Goal: Task Accomplishment & Management: Manage account settings

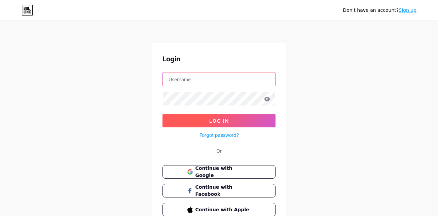
type input "roys.kayla08@gmail.com"
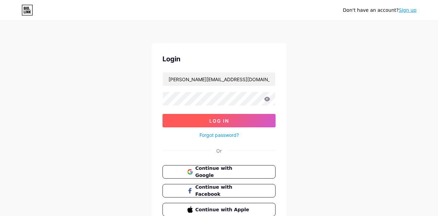
click at [203, 119] on button "Log In" at bounding box center [219, 120] width 113 height 13
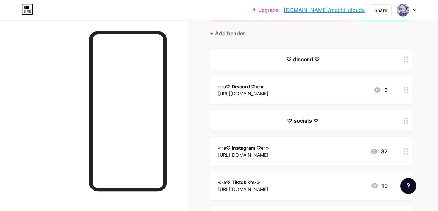
scroll to position [67, 0]
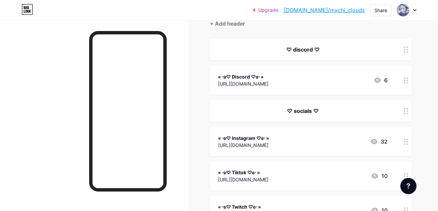
click at [302, 50] on div "♡ discord ♡" at bounding box center [303, 49] width 170 height 8
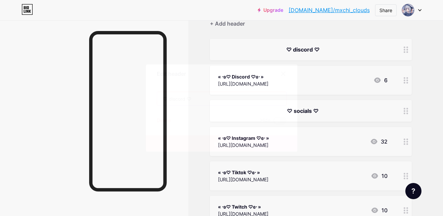
click at [169, 99] on input "♡ discord ♡" at bounding box center [221, 98] width 129 height 13
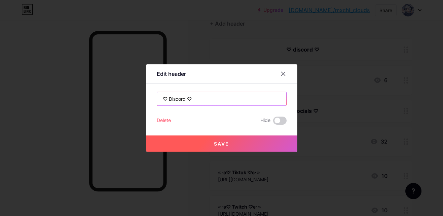
drag, startPoint x: 183, startPoint y: 98, endPoint x: 186, endPoint y: 103, distance: 6.0
click at [183, 98] on input "♡ Discord ♡" at bounding box center [221, 98] width 129 height 13
type input "♡ Discord server ♡"
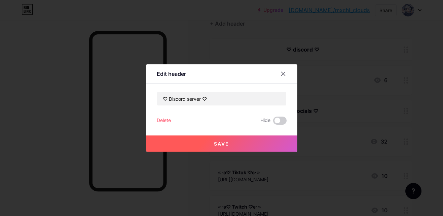
click at [215, 137] on button "Save" at bounding box center [221, 143] width 151 height 16
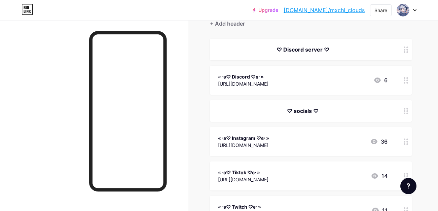
click at [300, 48] on div "♡ Discord server ♡" at bounding box center [303, 49] width 170 height 8
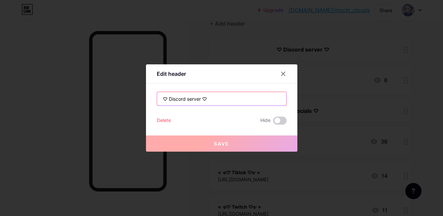
drag, startPoint x: 167, startPoint y: 100, endPoint x: 198, endPoint y: 102, distance: 31.7
click at [198, 102] on input "♡ Discord server ♡" at bounding box center [221, 98] width 129 height 13
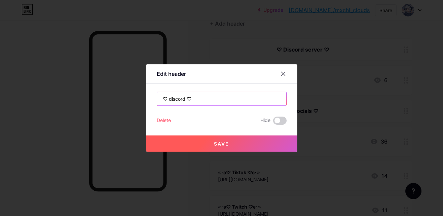
type input "♡ discord ♡"
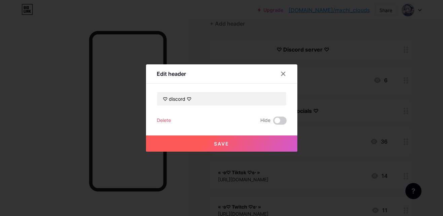
click at [215, 148] on button "Save" at bounding box center [221, 143] width 151 height 16
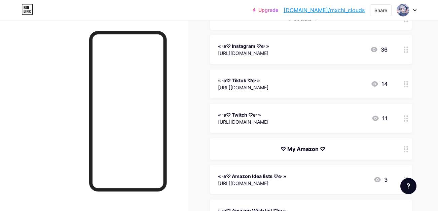
scroll to position [147, 0]
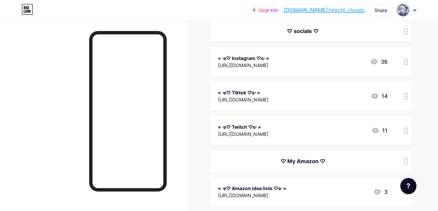
click at [299, 162] on div "♡ My Amazon ♡" at bounding box center [303, 161] width 170 height 8
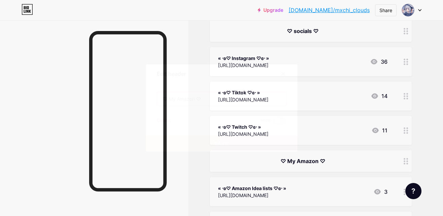
drag, startPoint x: 235, startPoint y: 100, endPoint x: 154, endPoint y: 91, distance: 81.2
click at [154, 91] on div "Edit header ♡ My Amazon ♡ Delete Hide Save" at bounding box center [221, 107] width 151 height 87
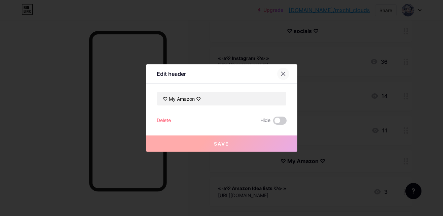
click at [282, 70] on div at bounding box center [283, 74] width 12 height 12
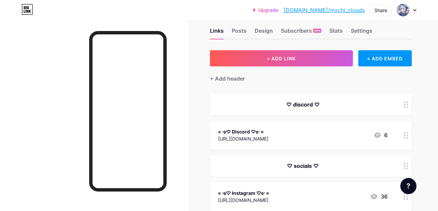
scroll to position [0, 0]
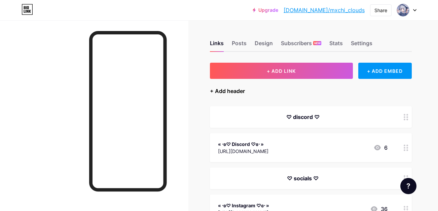
click at [218, 89] on div "+ Add header" at bounding box center [227, 91] width 35 height 8
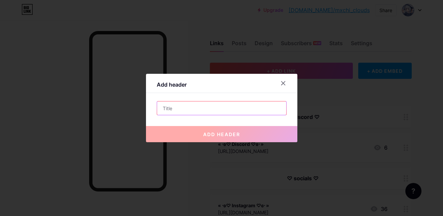
click at [226, 106] on input "text" at bounding box center [221, 107] width 129 height 13
paste input "♡ My Amazon ♡"
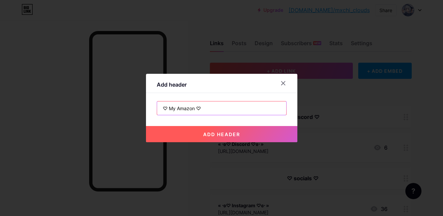
drag, startPoint x: 166, startPoint y: 110, endPoint x: 192, endPoint y: 112, distance: 26.1
click at [192, 112] on input "♡ My Amazon ♡" at bounding box center [221, 107] width 129 height 13
type input "♡ art stuff ♡"
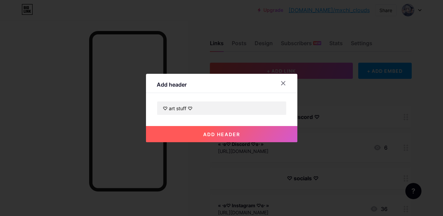
click at [201, 138] on button "add header" at bounding box center [221, 134] width 151 height 16
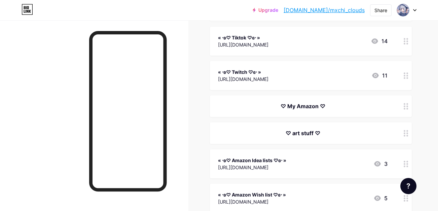
scroll to position [236, 0]
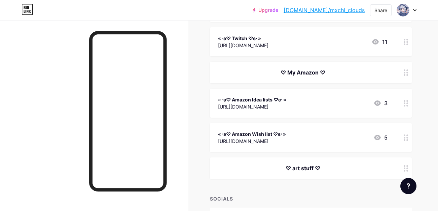
click at [318, 76] on div "♡ My Amazon ♡" at bounding box center [311, 73] width 202 height 22
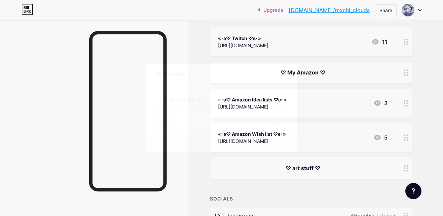
drag, startPoint x: 191, startPoint y: 99, endPoint x: 166, endPoint y: 102, distance: 25.5
click at [166, 102] on input "♡ My Amazon ♡" at bounding box center [221, 98] width 129 height 13
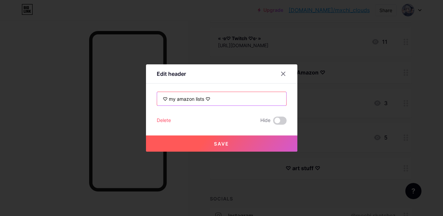
type input "♡ my amazon lists ♡"
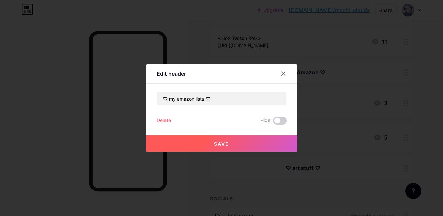
click at [197, 141] on button "Save" at bounding box center [221, 143] width 151 height 16
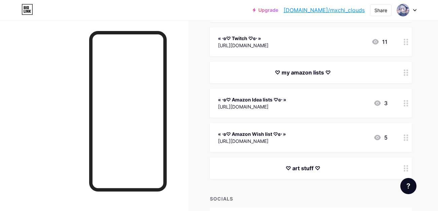
click at [307, 171] on div "♡ art stuff ♡" at bounding box center [303, 168] width 170 height 8
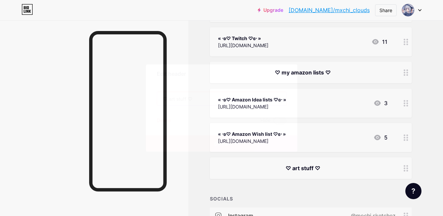
click at [167, 98] on input "♡ art stuff ♡" at bounding box center [221, 98] width 129 height 13
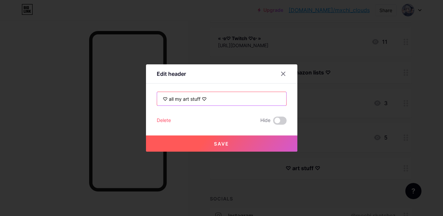
type input "♡ all my art stuff ♡"
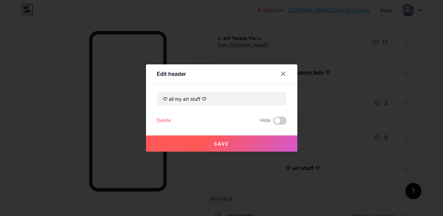
click at [217, 144] on span "Save" at bounding box center [221, 144] width 15 height 6
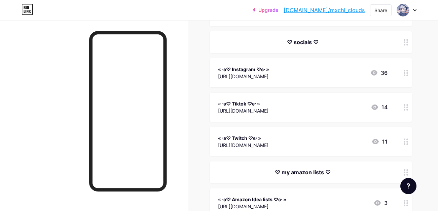
scroll to position [135, 0]
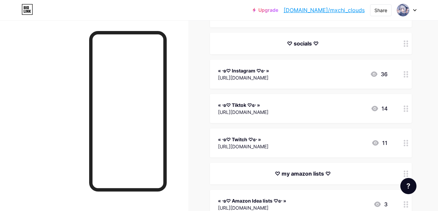
click at [269, 77] on div "https://www.instagram.com/mxchi_clouds/?igshid=OGQ5ZDc2ODk2ZA%3D%3D" at bounding box center [243, 77] width 51 height 7
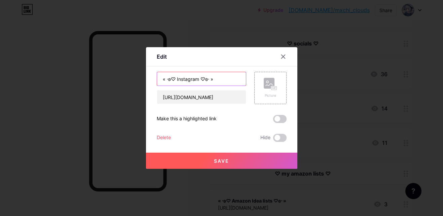
drag, startPoint x: 231, startPoint y: 77, endPoint x: 134, endPoint y: 81, distance: 97.0
click at [140, 81] on div "Edit Content YouTube Play YouTube video without leaving your page. ADD Vimeo Pl…" at bounding box center [221, 108] width 443 height 216
click at [281, 56] on icon at bounding box center [283, 57] width 4 height 4
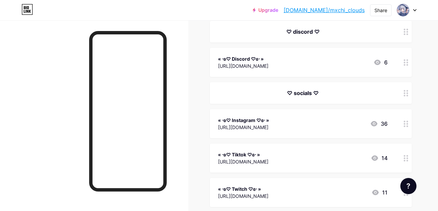
scroll to position [73, 0]
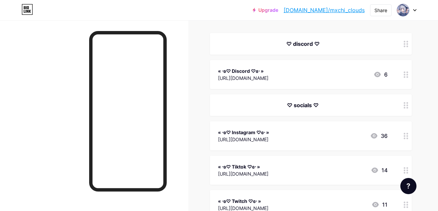
click at [327, 103] on div "♡ socials ♡" at bounding box center [303, 105] width 170 height 8
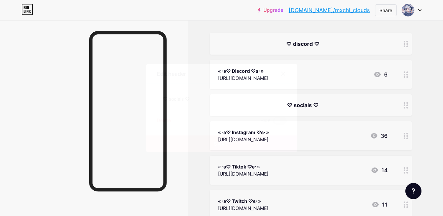
click at [285, 72] on div at bounding box center [283, 74] width 12 height 12
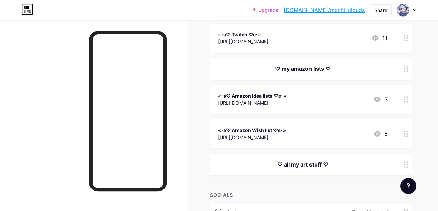
scroll to position [241, 0]
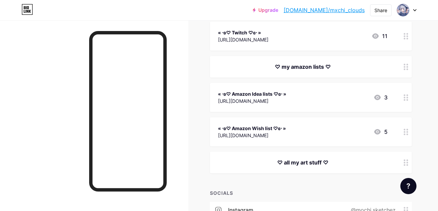
click at [303, 158] on div "♡ all my art stuff ♡" at bounding box center [311, 162] width 202 height 22
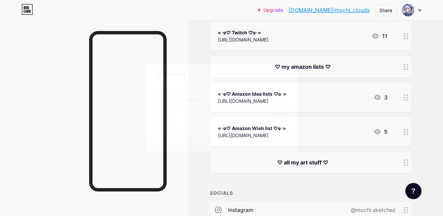
drag, startPoint x: 233, startPoint y: 98, endPoint x: 138, endPoint y: 98, distance: 94.3
click at [138, 98] on div "Edit header ♡ all my art stuff ♡ Delete Hide Save" at bounding box center [221, 108] width 443 height 216
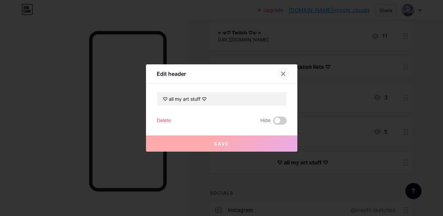
click at [281, 74] on icon at bounding box center [283, 74] width 4 height 4
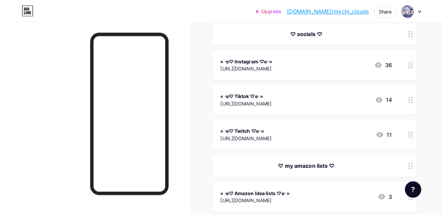
scroll to position [107, 0]
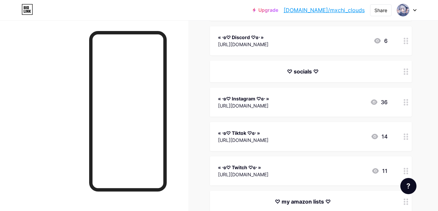
click at [297, 77] on div "♡ socials ♡" at bounding box center [311, 72] width 202 height 22
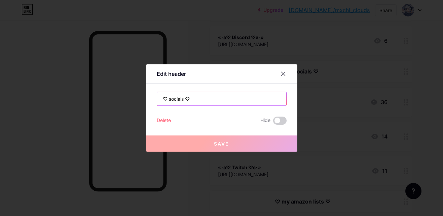
drag, startPoint x: 201, startPoint y: 105, endPoint x: 139, endPoint y: 99, distance: 61.8
click at [140, 100] on div "Edit header ♡ socials ♡ Delete Hide Save" at bounding box center [221, 108] width 443 height 216
paste input "all my art stuff"
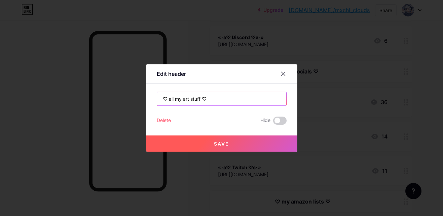
type input "♡ all my art stuff ♡"
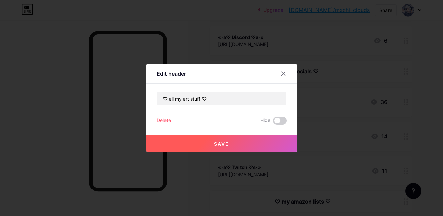
click at [214, 141] on span "Save" at bounding box center [221, 144] width 15 height 6
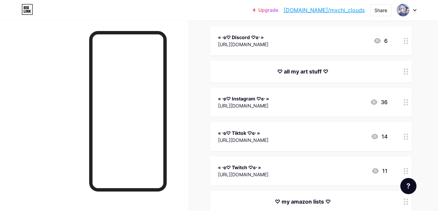
click at [269, 105] on div "https://www.instagram.com/mxchi_clouds/?igshid=OGQ5ZDc2ODk2ZA%3D%3D" at bounding box center [243, 105] width 51 height 7
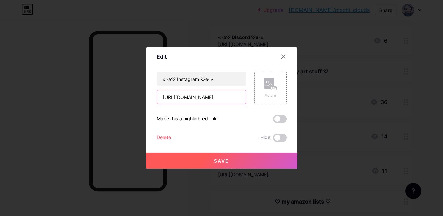
scroll to position [0, 101]
drag, startPoint x: 160, startPoint y: 98, endPoint x: 281, endPoint y: 96, distance: 120.9
click at [279, 97] on div "« ⋅ʚ♡ Instagram ♡ɞ⋅ » https://www.instagram.com/mxchi_clouds/?igshid=OGQ5ZDc2OD…" at bounding box center [222, 88] width 130 height 32
click at [283, 55] on icon at bounding box center [283, 56] width 5 height 5
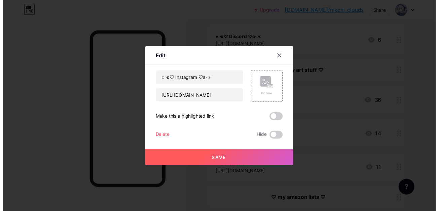
scroll to position [0, 0]
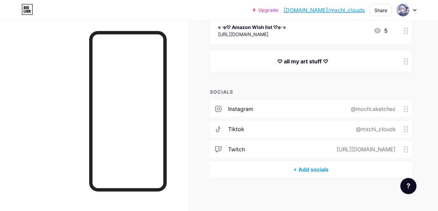
click at [280, 105] on div "instagram @mochi.sketchez" at bounding box center [311, 109] width 202 height 16
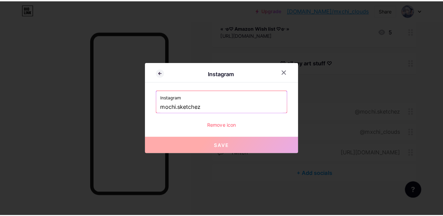
scroll to position [337, 0]
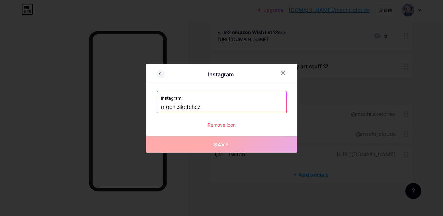
drag, startPoint x: 240, startPoint y: 104, endPoint x: 137, endPoint y: 109, distance: 103.1
click at [139, 110] on div "Instagram Instagram mochi.sketchez Remove icon Save" at bounding box center [221, 108] width 443 height 216
paste input "https://www.instagram.com/mxchi_clouds/?igshid=OGQ5ZDc2ODk2ZA%3D%3D"
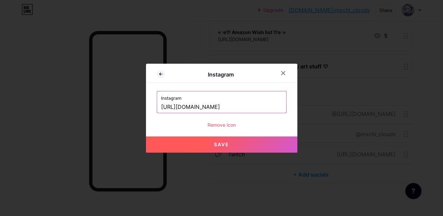
scroll to position [0, 82]
type input "mochi.sketchez"
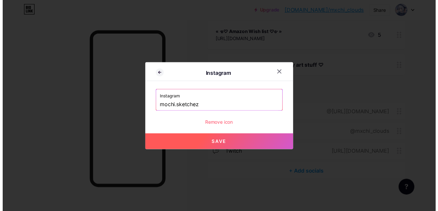
scroll to position [0, 0]
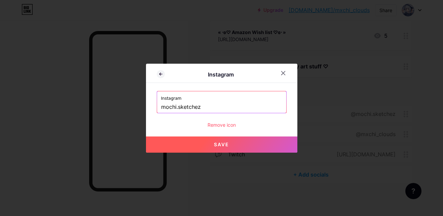
click at [233, 105] on input "mochi.sketchez" at bounding box center [221, 106] width 121 height 11
click at [335, 122] on div at bounding box center [221, 108] width 443 height 216
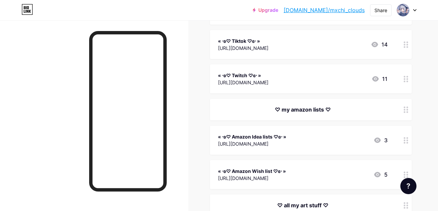
scroll to position [169, 0]
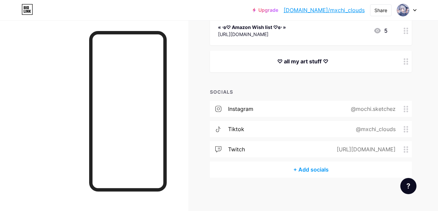
click at [285, 112] on div "instagram @mochi.sketchez" at bounding box center [311, 109] width 202 height 16
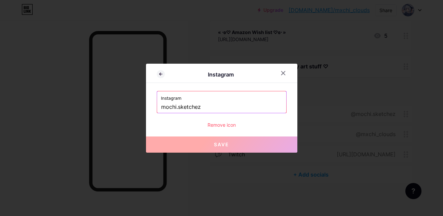
drag, startPoint x: 207, startPoint y: 107, endPoint x: 146, endPoint y: 108, distance: 61.3
click at [146, 108] on div "Instagram Instagram mochi.sketchez Remove icon Save" at bounding box center [221, 108] width 151 height 89
paste input "xchi_clouds"
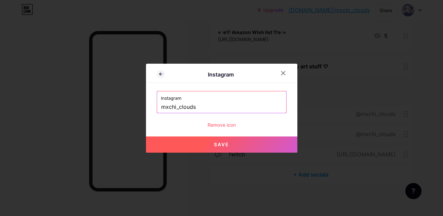
click at [227, 141] on button "Save" at bounding box center [221, 144] width 151 height 16
type input "https://instagram.com/mxchi_clouds"
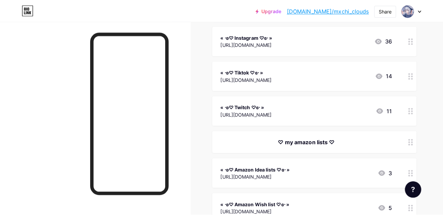
scroll to position [135, 0]
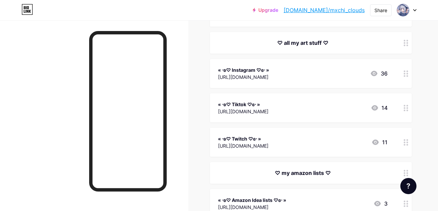
click at [260, 68] on div "« ⋅ʚ♡ Instagram ♡ɞ⋅ »" at bounding box center [243, 69] width 51 height 7
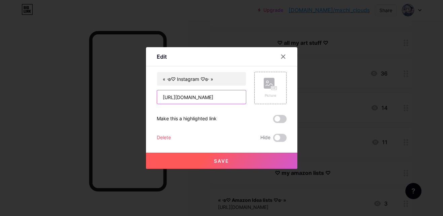
scroll to position [0, 101]
drag, startPoint x: 156, startPoint y: 96, endPoint x: 339, endPoint y: 106, distance: 183.4
click at [339, 106] on div "Edit Content YouTube Play YouTube video without leaving your page. ADD Vimeo Pl…" at bounding box center [221, 108] width 443 height 216
paste input "[URL][DOMAIN_NAME][DOMAIN_NAME]"
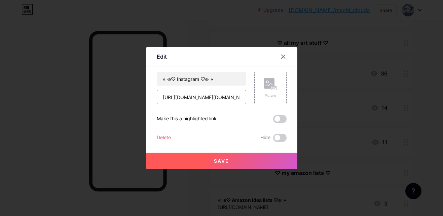
scroll to position [0, 105]
type input "[URL][DOMAIN_NAME][DOMAIN_NAME]"
click at [243, 160] on button "Save" at bounding box center [221, 160] width 151 height 16
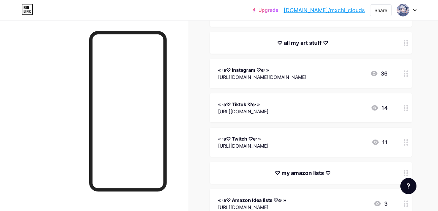
click at [269, 138] on div "« ⋅ʚ♡ Twitch ♡ɞ⋅ »" at bounding box center [243, 138] width 50 height 7
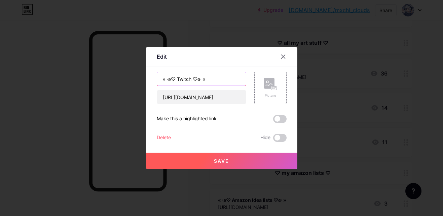
drag, startPoint x: 188, startPoint y: 81, endPoint x: 178, endPoint y: 81, distance: 10.1
click at [178, 81] on input "« ⋅ʚ♡ Twitch ♡ɞ⋅ »" at bounding box center [201, 78] width 89 height 13
type input "« ⋅ʚ♡ Toyhouse ♡ɞ⋅ »"
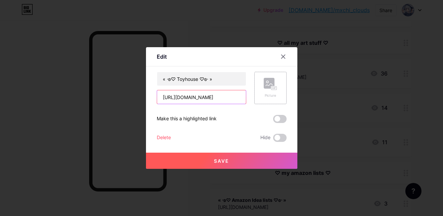
scroll to position [0, 2]
drag, startPoint x: 158, startPoint y: 98, endPoint x: 305, endPoint y: 98, distance: 146.4
click at [304, 98] on div "Edit Content YouTube Play YouTube video without leaving your page. ADD Vimeo Pl…" at bounding box center [221, 108] width 443 height 216
paste input "[URL][DOMAIN_NAME]"
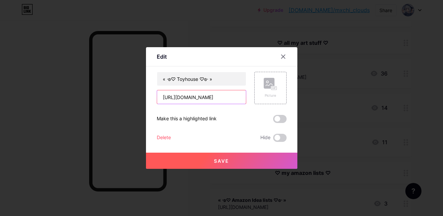
scroll to position [0, 60]
type input "[URL][DOMAIN_NAME]"
click at [208, 154] on button "Save" at bounding box center [221, 160] width 151 height 16
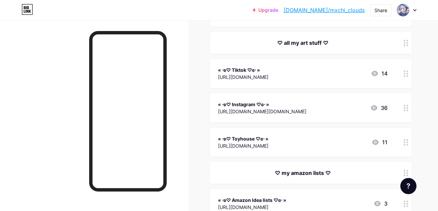
click at [269, 72] on div "« ⋅ʚ♡ Tiktok ♡ɞ⋅ »" at bounding box center [243, 69] width 50 height 7
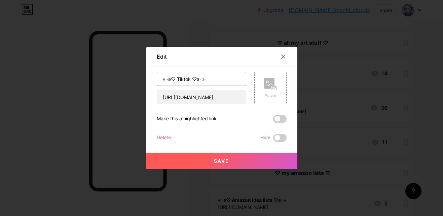
drag, startPoint x: 175, startPoint y: 78, endPoint x: 189, endPoint y: 82, distance: 14.2
click at [189, 82] on input "« ⋅ʚ♡ Tiktok ♡ɞ⋅ »" at bounding box center [201, 78] width 89 height 13
type input "« ⋅ʚ♡ Deviantart ♡ɞ⋅ »"
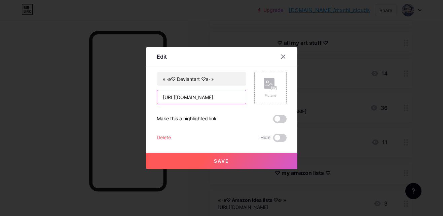
scroll to position [0, 11]
drag, startPoint x: 160, startPoint y: 97, endPoint x: 307, endPoint y: 99, distance: 147.5
click at [307, 99] on div "Edit Content YouTube Play YouTube video without leaving your page. ADD Vimeo Pl…" at bounding box center [221, 108] width 443 height 216
paste input "[URL][DOMAIN_NAME]"
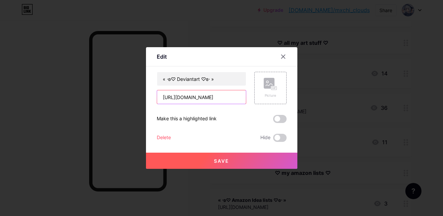
scroll to position [0, 22]
type input "[URL][DOMAIN_NAME]"
click at [220, 157] on button "Save" at bounding box center [221, 160] width 151 height 16
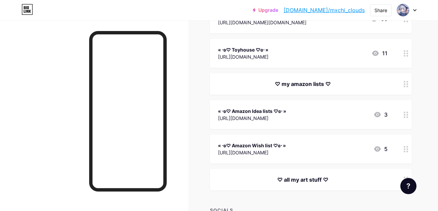
scroll to position [236, 0]
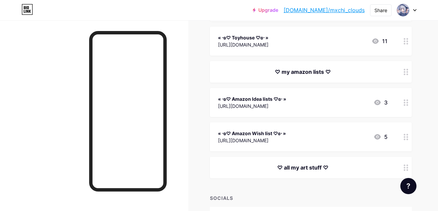
click at [286, 102] on div "[URL][DOMAIN_NAME]" at bounding box center [252, 105] width 68 height 7
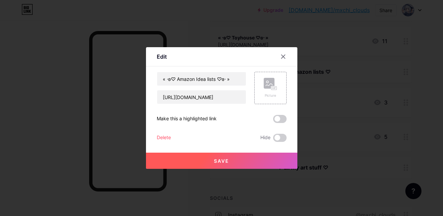
click at [52, 108] on div at bounding box center [221, 108] width 443 height 216
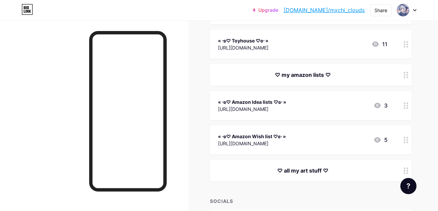
scroll to position [304, 0]
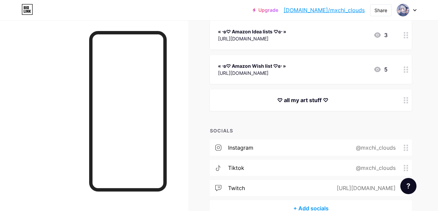
click at [286, 102] on div "♡ all my art stuff ♡" at bounding box center [303, 100] width 170 height 8
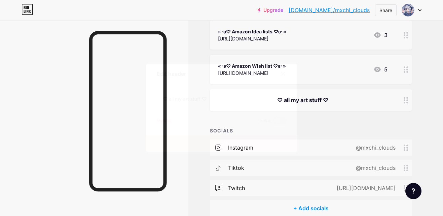
click at [157, 118] on div "Delete" at bounding box center [164, 120] width 14 height 8
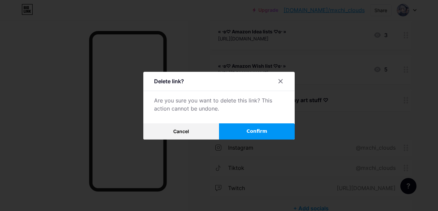
click at [272, 131] on button "Confirm" at bounding box center [257, 131] width 76 height 16
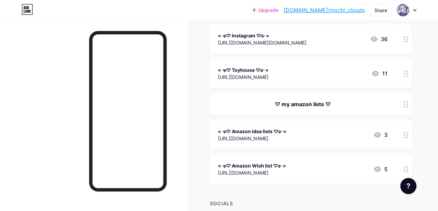
scroll to position [203, 0]
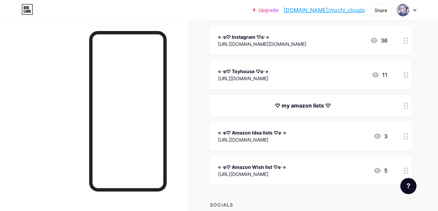
click at [263, 133] on div "« ⋅ʚ♡ Amazon Idea lists ♡ɞ⋅ »" at bounding box center [252, 132] width 68 height 7
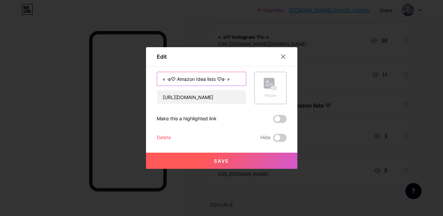
drag, startPoint x: 193, startPoint y: 79, endPoint x: 212, endPoint y: 82, distance: 19.1
click at [212, 82] on input "« ⋅ʚ♡ Amazon Idea lists ♡ɞ⋅ »" at bounding box center [201, 78] width 89 height 13
type input "« ⋅ʚ♡ Amazon Storefront ♡ɞ⋅ »"
click at [214, 158] on span "Save" at bounding box center [221, 161] width 15 height 6
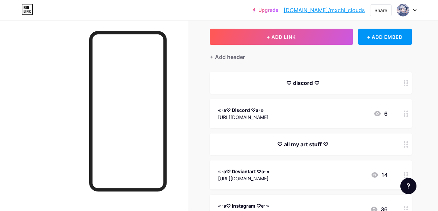
scroll to position [0, 0]
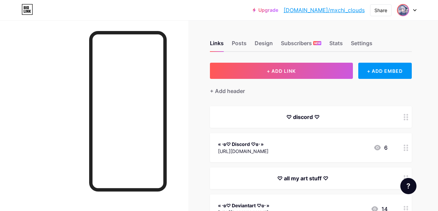
click at [398, 8] on img at bounding box center [403, 10] width 11 height 11
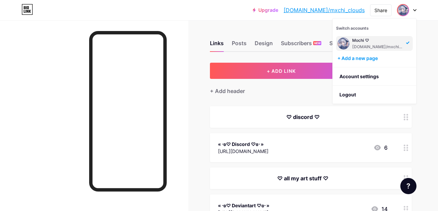
click at [358, 42] on div "Mochi ♡" at bounding box center [378, 40] width 52 height 5
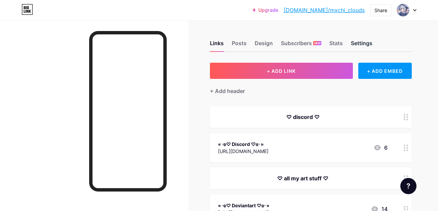
click at [355, 41] on div "Settings" at bounding box center [362, 45] width 22 height 12
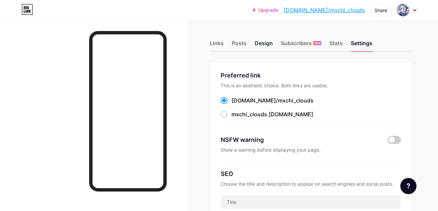
click at [258, 47] on div "Design" at bounding box center [264, 45] width 18 height 12
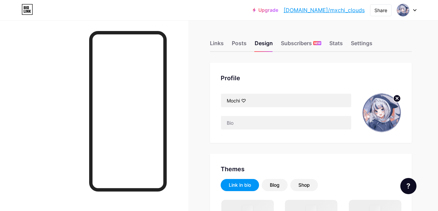
click at [376, 105] on img at bounding box center [382, 112] width 39 height 39
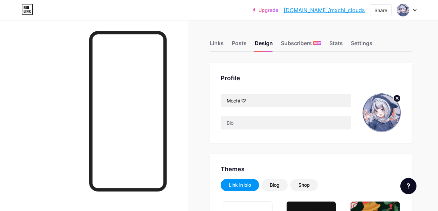
type input "#000000"
type input "#333333"
click at [398, 99] on circle at bounding box center [397, 98] width 7 height 7
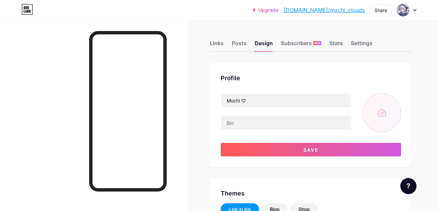
click at [384, 114] on input "file" at bounding box center [382, 112] width 39 height 39
type input "C:\fakepath\IMG_1254_Original.jpg"
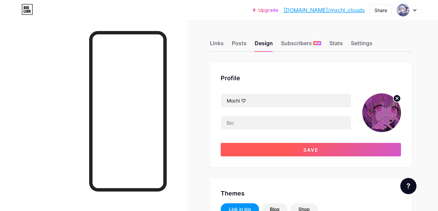
click at [322, 149] on button "Save" at bounding box center [311, 149] width 180 height 13
type input "#000000"
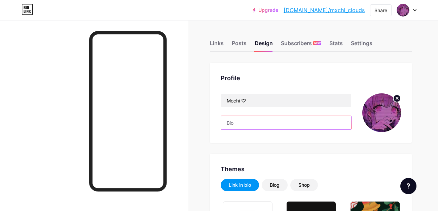
click at [252, 123] on input "text" at bounding box center [286, 122] width 130 height 13
paste input "♡ ⋆ “When it's dark look for the stars” ༉‧ ☾ ₊˚✦꒷꒦︶︶︶︶︶︶︶︶︶︶︶︶꒷꒦✦ ₊˚"
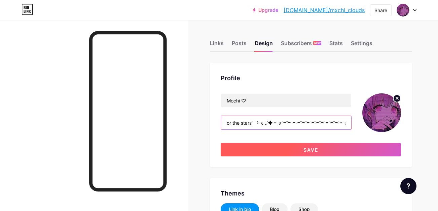
type input "♡ ⋆ “When it's dark look for the stars” ༉‧ ☾ ₊˚✦꒷꒦︶︶︶︶︶︶︶︶︶︶︶︶꒷꒦✦ ₊˚"
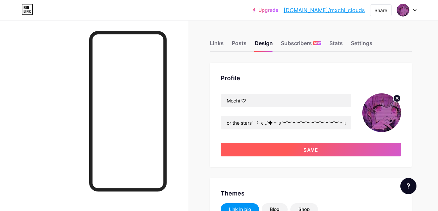
click at [289, 155] on button "Save" at bounding box center [311, 149] width 180 height 13
type input "#000000"
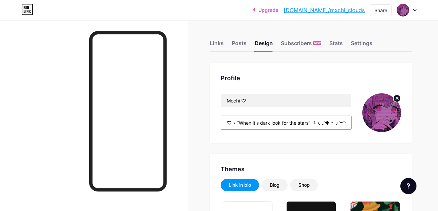
click at [329, 120] on input "♡ ⋆ “When it's dark look for the stars” ༉‧ ☾ ₊˚✦꒷꒦︶︶︶︶︶︶︶︶︶︶︶︶꒷꒦✦ ₊˚" at bounding box center [286, 122] width 130 height 13
drag, startPoint x: 331, startPoint y: 122, endPoint x: 378, endPoint y: 126, distance: 47.3
click at [377, 126] on div "Mochi ♡ ♡ ⋆ “When it's dark look for the stars” ༉‧ ☾ ₊˚✦꒷꒦︶︶︶︶︶︶︶︶︶︶︶︶꒷꒦✦ ₊˚" at bounding box center [311, 112] width 180 height 39
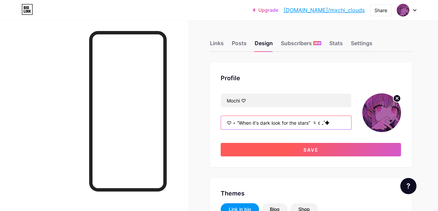
type input "♡ ⋆ “When it's dark look for the stars” ༉‧ ☾ ₊˚✦"
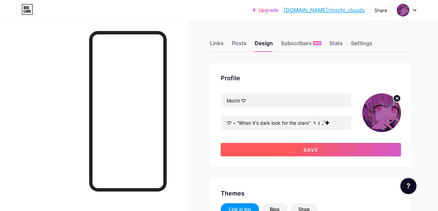
click at [300, 153] on button "Save" at bounding box center [311, 149] width 180 height 13
type input "#000000"
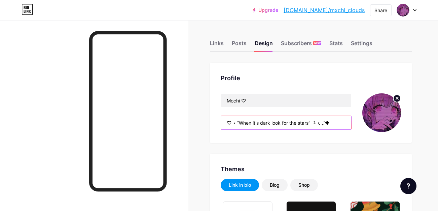
click at [239, 122] on input "♡ ⋆ “When it's dark look for the stars” ༉‧ ☾ ₊˚✦" at bounding box center [286, 122] width 130 height 13
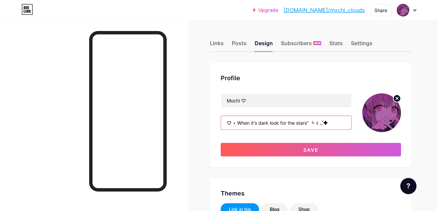
click at [309, 123] on input "♡ ⋆ When it's dark look for the stars” ༉‧ ☾ ₊˚✦" at bounding box center [286, 122] width 130 height 13
click at [315, 124] on input "♡ ⋆ When it's dark look for the stars ༉‧ ☾ ₊˚✦" at bounding box center [286, 122] width 130 height 13
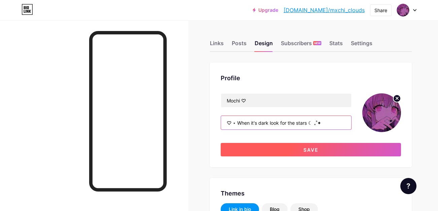
type input "♡ ⋆ When it's dark look for the stars ☾ ₊˚✦"
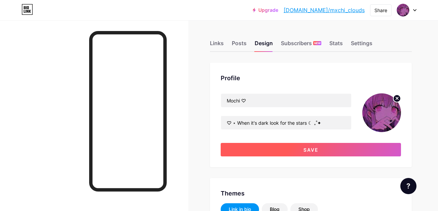
click at [308, 143] on button "Save" at bounding box center [311, 149] width 180 height 13
type input "#000000"
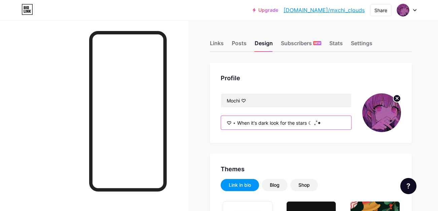
click at [237, 125] on input "♡ ⋆ When it's dark look for the stars ☾ ₊˚✦" at bounding box center [286, 122] width 130 height 13
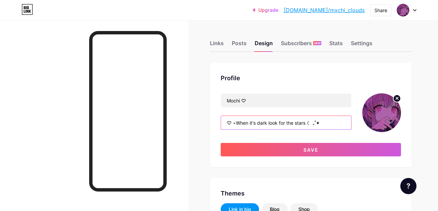
click at [234, 122] on input "♡ ⋆When it's dark look for the stars ☾ ₊˚✦" at bounding box center [286, 122] width 130 height 13
click at [228, 125] on input "♡⋆When it's dark look for the stars ☾ ₊˚✦" at bounding box center [286, 122] width 130 height 13
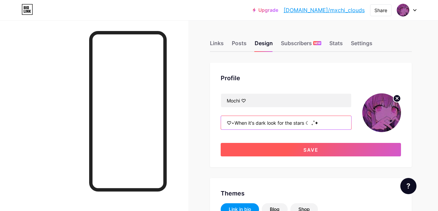
type input "♡⋆When it's dark look for the stars ☾ ₊˚✦"
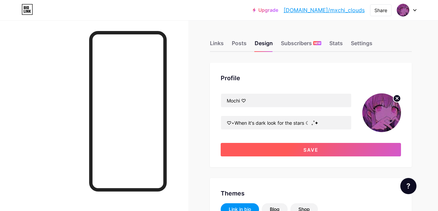
click at [244, 145] on button "Save" at bounding box center [311, 149] width 180 height 13
type input "#000000"
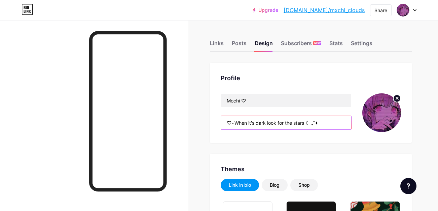
click at [276, 125] on input "♡⋆When it's dark look for the stars ☾ ₊˚✦" at bounding box center [286, 122] width 130 height 13
click at [306, 123] on input "♡⋆When it's dark look for the stars ☾ ₊˚✦" at bounding box center [286, 122] width 130 height 13
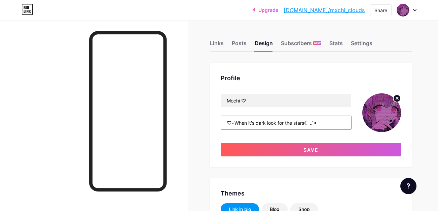
click at [308, 124] on input "♡⋆When it's dark look for the stars☾ ₊˚✦" at bounding box center [286, 122] width 130 height 13
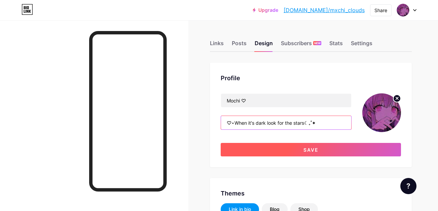
type input "♡⋆When it's dark look for the stars☾₊˚✦"
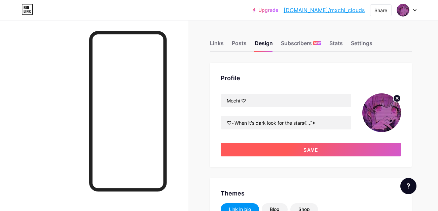
click at [317, 145] on button "Save" at bounding box center [311, 149] width 180 height 13
type input "#000000"
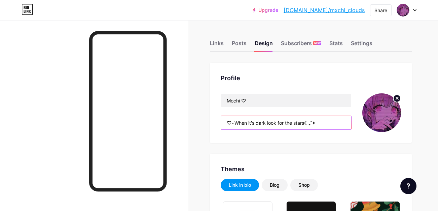
click at [315, 123] on input "♡⋆When it's dark look for the stars☾₊˚✦" at bounding box center [286, 122] width 130 height 13
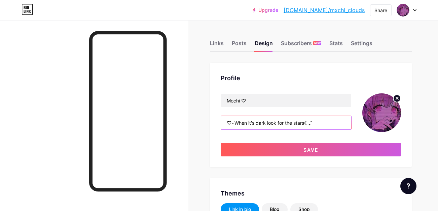
type input "♡⋆When it's dark look for the stars☾₊˚"
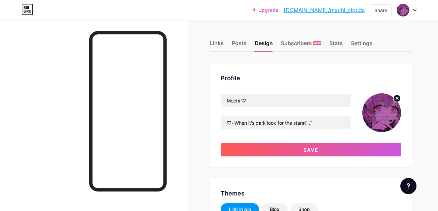
click at [313, 156] on div "Profile Mochi ♡ ♡⋆When it's dark look for the stars☾₊˚ Save" at bounding box center [311, 115] width 202 height 104
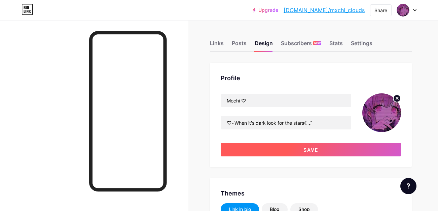
click at [313, 150] on span "Save" at bounding box center [311, 150] width 15 height 6
type input "#000000"
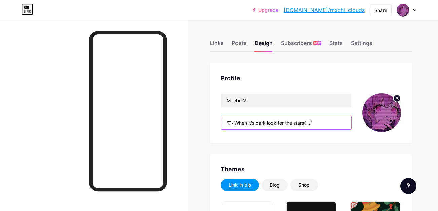
click at [305, 123] on input "♡⋆When it's dark look for the stars☾₊˚" at bounding box center [286, 122] width 130 height 13
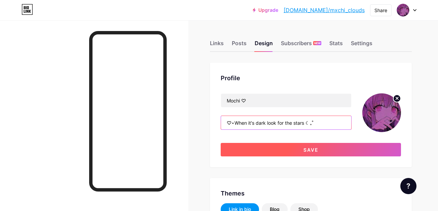
type input "♡⋆When it's dark look for the stars ☾₊˚"
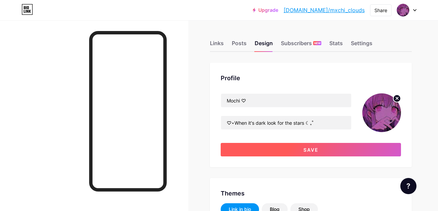
click at [308, 145] on button "Save" at bounding box center [311, 149] width 180 height 13
type input "#000000"
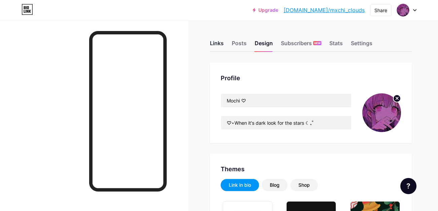
click at [217, 46] on div "Links" at bounding box center [217, 45] width 14 height 12
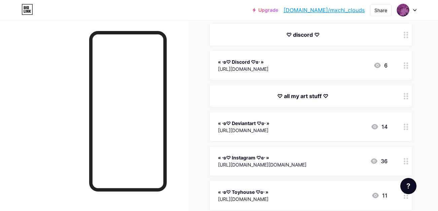
scroll to position [101, 0]
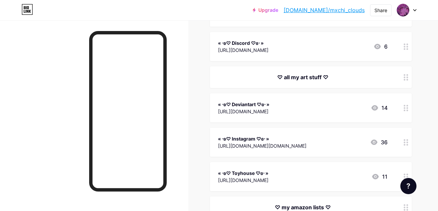
click at [185, 105] on div at bounding box center [94, 125] width 189 height 211
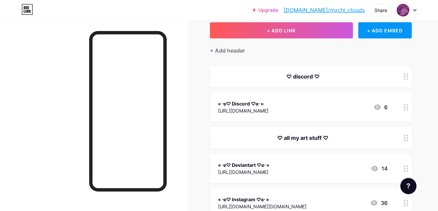
scroll to position [0, 0]
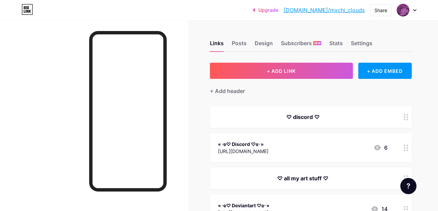
click at [296, 149] on div "« ⋅ʚ♡ Discord ♡ɞ⋅ » [URL][DOMAIN_NAME] 6" at bounding box center [303, 147] width 170 height 15
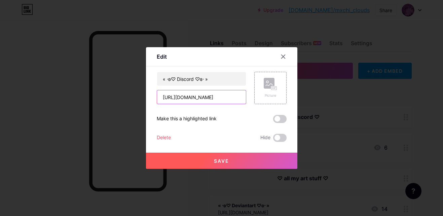
drag, startPoint x: 156, startPoint y: 97, endPoint x: 284, endPoint y: 97, distance: 128.3
click at [284, 97] on div "Edit Content YouTube Play YouTube video without leaving your page. ADD Vimeo Pl…" at bounding box center [221, 108] width 151 height 122
click at [232, 162] on button "Save" at bounding box center [221, 160] width 151 height 16
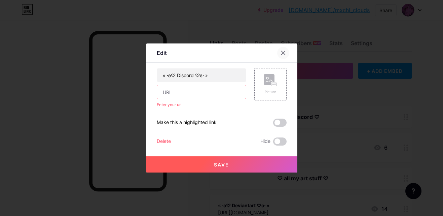
click at [281, 54] on icon at bounding box center [283, 53] width 4 height 4
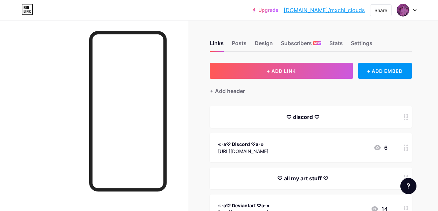
click at [241, 144] on div "« ⋅ʚ♡ Discord ♡ɞ⋅ »" at bounding box center [243, 143] width 50 height 7
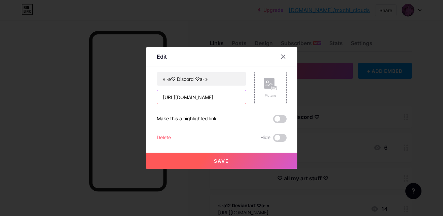
drag, startPoint x: 158, startPoint y: 97, endPoint x: 287, endPoint y: 96, distance: 129.3
click at [286, 96] on div "Edit Content YouTube Play YouTube video without leaving your page. ADD Vimeo Pl…" at bounding box center [221, 108] width 151 height 122
paste input "M4v74pnRdG"
type input "[URL][DOMAIN_NAME]"
click at [222, 158] on span "Save" at bounding box center [221, 161] width 15 height 6
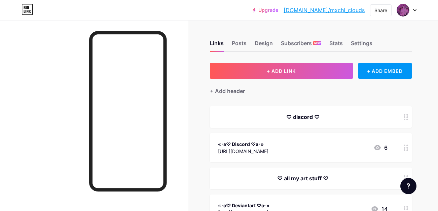
click at [329, 10] on link "[DOMAIN_NAME]/mxchi_clouds" at bounding box center [324, 10] width 81 height 8
